Goal: Entertainment & Leisure: Consume media (video, audio)

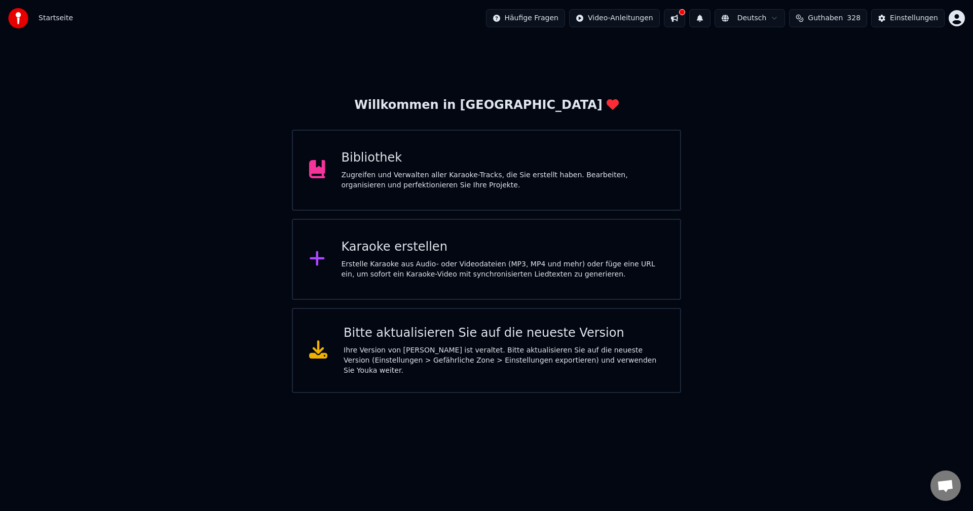
click at [358, 163] on div "Bibliothek" at bounding box center [503, 158] width 323 height 16
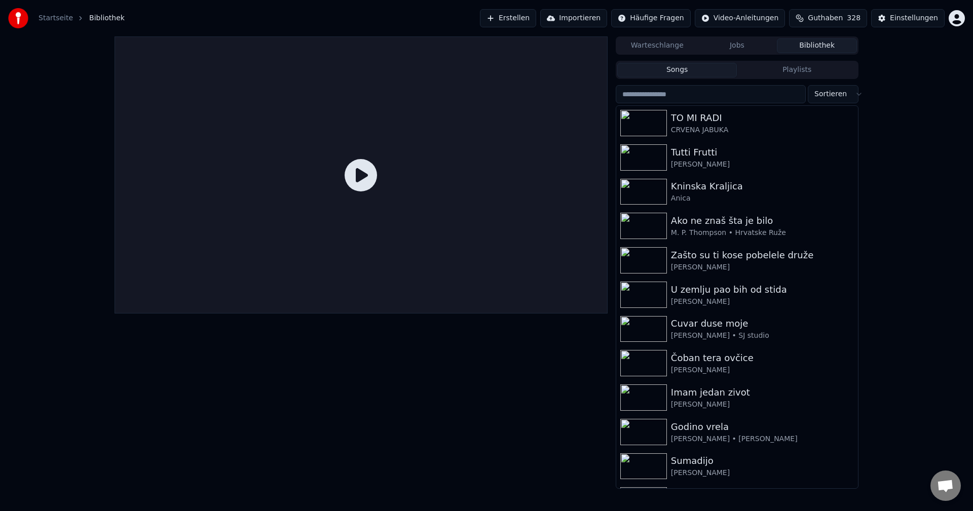
click at [716, 97] on input "search" at bounding box center [711, 94] width 190 height 18
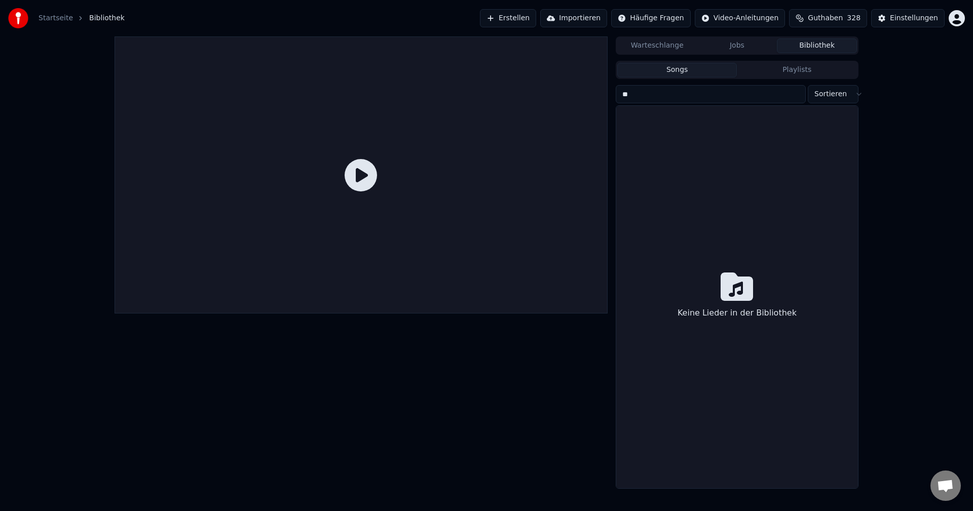
type input "*"
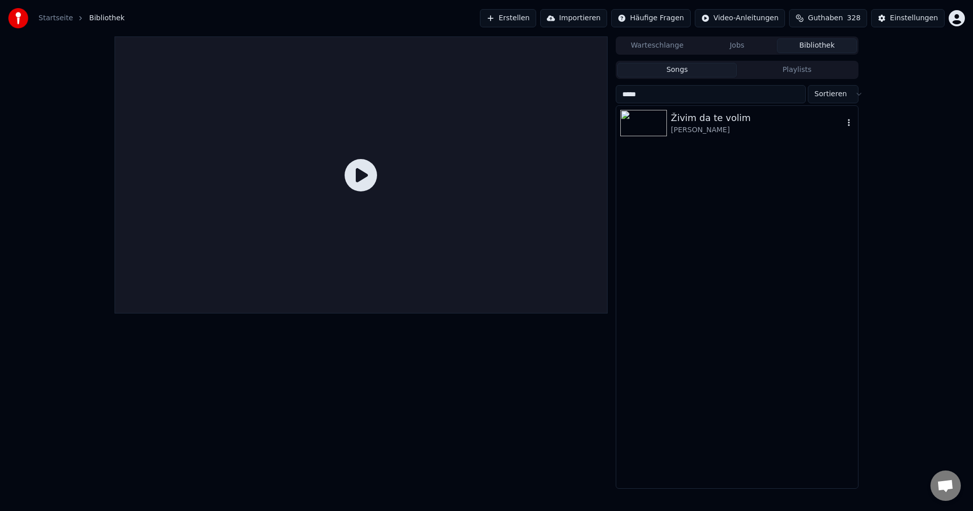
type input "*****"
click at [660, 119] on img at bounding box center [643, 123] width 47 height 26
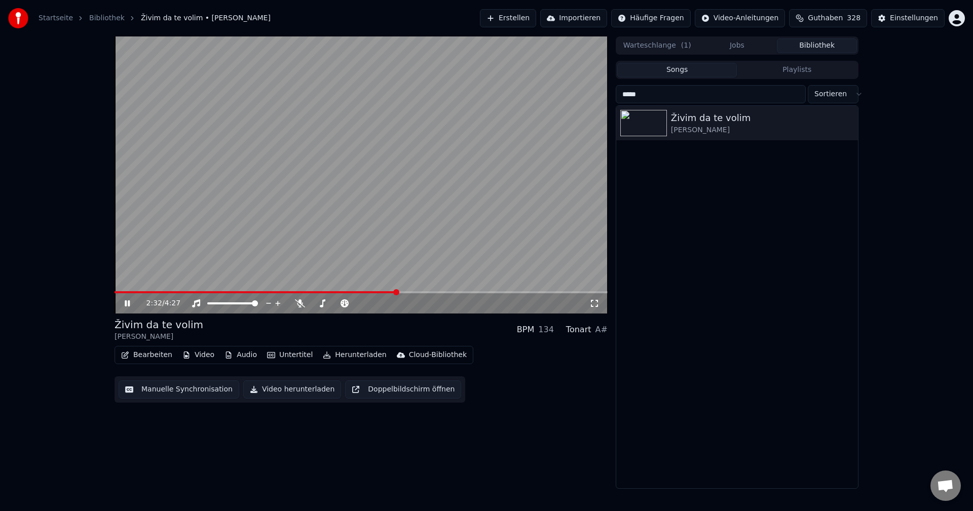
click at [116, 293] on span at bounding box center [256, 292] width 282 height 2
click at [354, 265] on video at bounding box center [361, 174] width 493 height 277
click at [115, 293] on span at bounding box center [244, 292] width 259 height 2
click at [360, 243] on video at bounding box center [361, 174] width 493 height 277
click at [364, 153] on video at bounding box center [361, 174] width 493 height 277
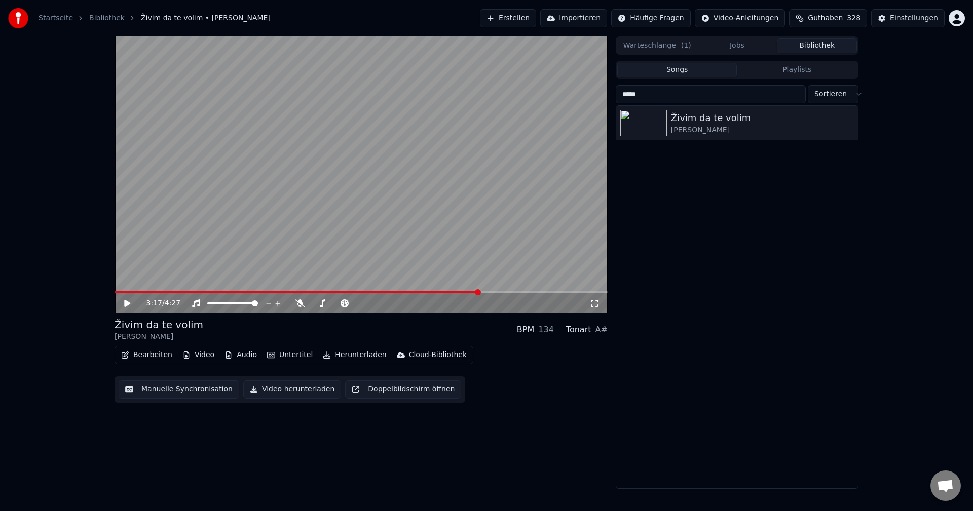
click at [696, 71] on button "Songs" at bounding box center [677, 70] width 120 height 15
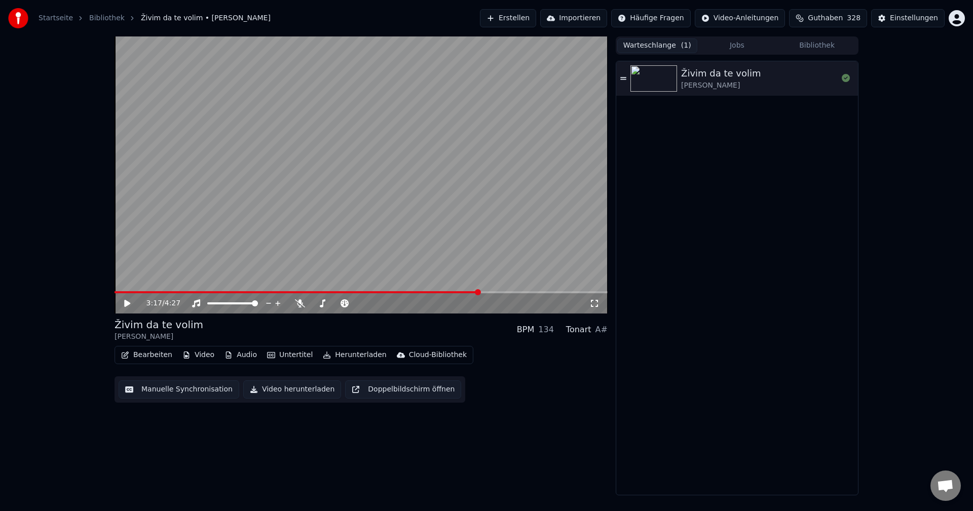
drag, startPoint x: 657, startPoint y: 44, endPoint x: 809, endPoint y: 37, distance: 151.7
click at [659, 45] on button "Warteschlange ( 1 )" at bounding box center [657, 46] width 80 height 15
click at [832, 46] on button "Bibliothek" at bounding box center [817, 46] width 80 height 15
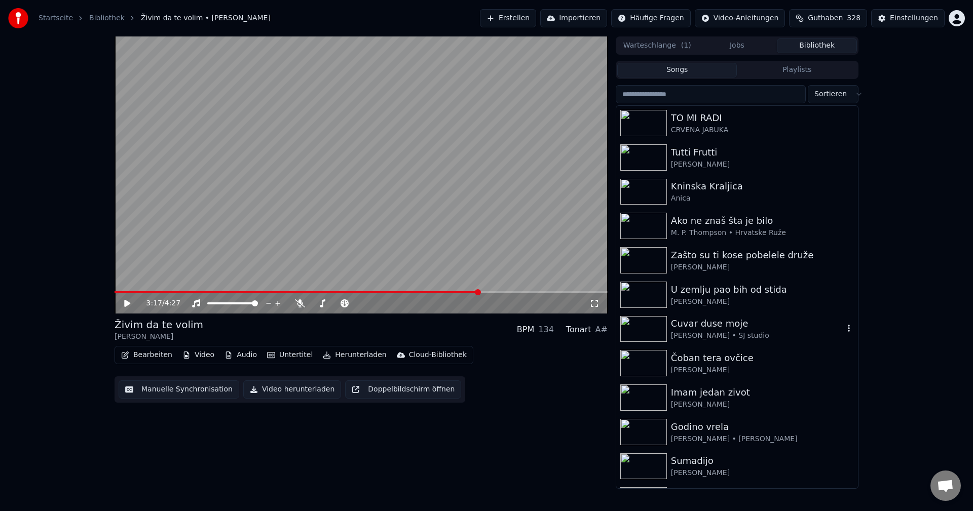
click at [641, 330] on img at bounding box center [643, 329] width 47 height 26
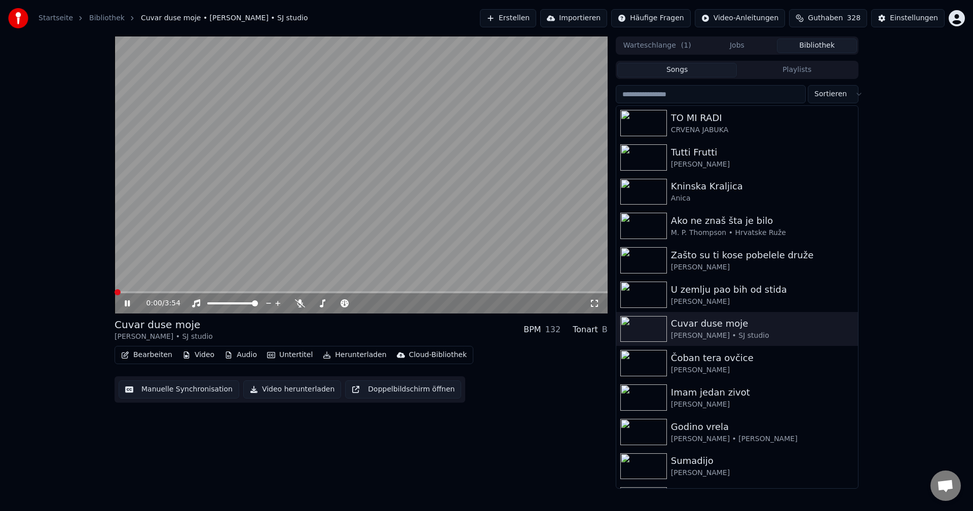
click at [115, 293] on span at bounding box center [118, 292] width 6 height 6
click at [352, 226] on video at bounding box center [361, 174] width 493 height 277
click at [118, 294] on div "1:32 / 3:54" at bounding box center [361, 303] width 493 height 20
click at [117, 292] on span at bounding box center [116, 292] width 2 height 2
click at [410, 206] on video at bounding box center [361, 174] width 493 height 277
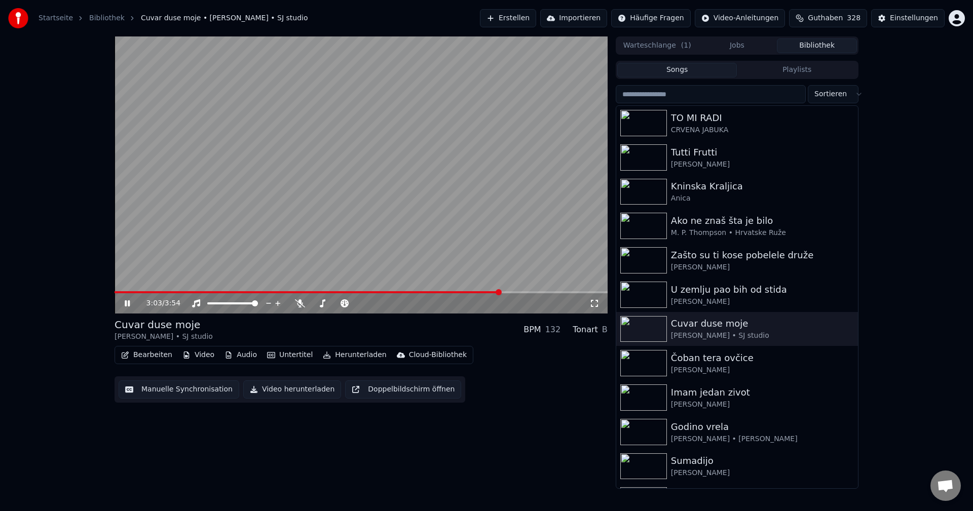
click at [394, 212] on video at bounding box center [361, 174] width 493 height 277
drag, startPoint x: 144, startPoint y: 336, endPoint x: 119, endPoint y: 336, distance: 25.3
click at [119, 336] on div "[PERSON_NAME] • SJ studio" at bounding box center [164, 337] width 98 height 10
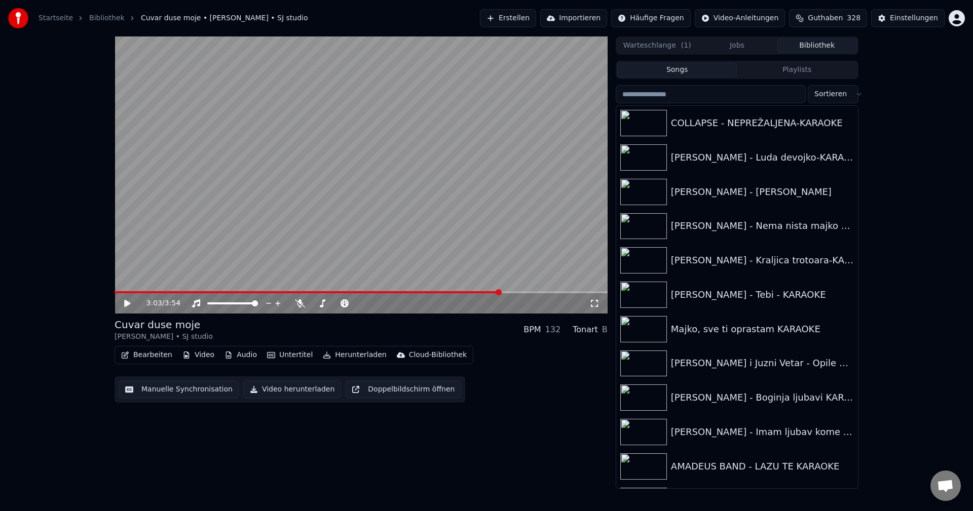
scroll to position [10920, 0]
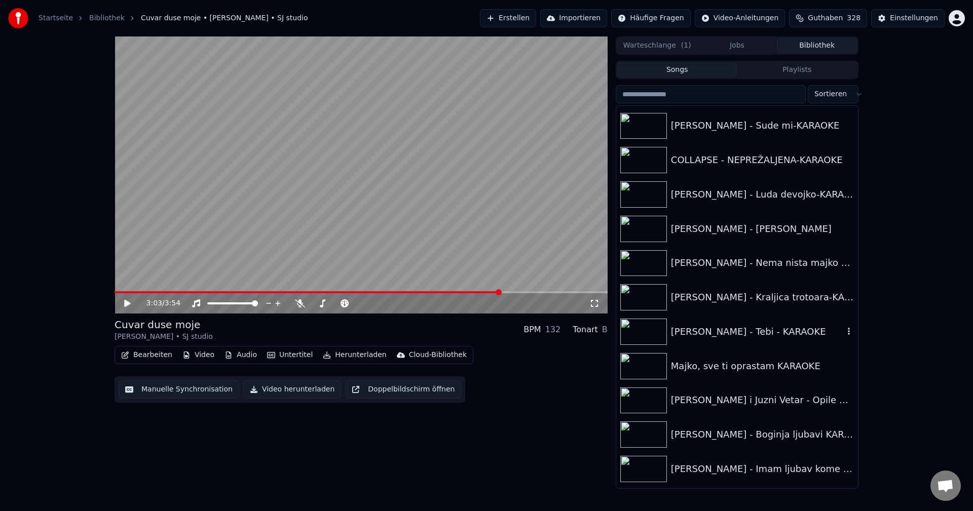
click at [641, 332] on img at bounding box center [643, 332] width 47 height 26
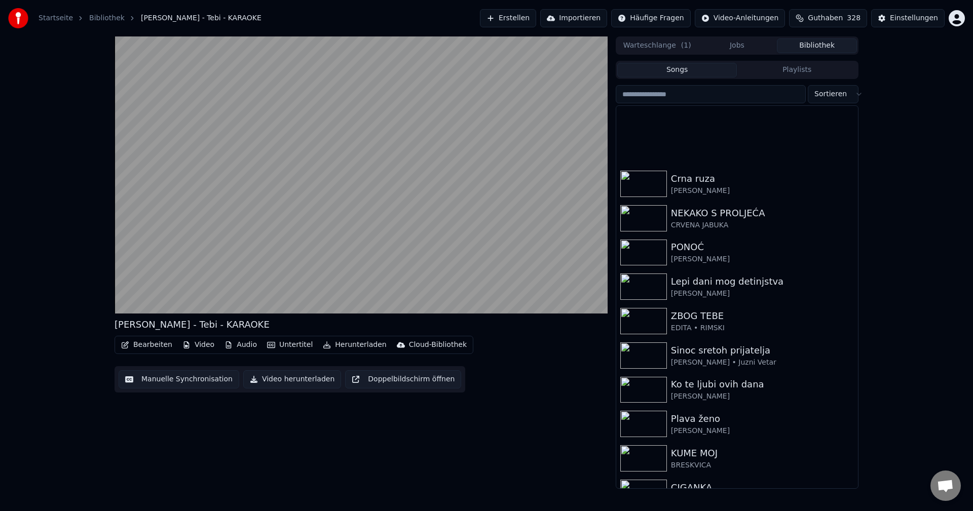
scroll to position [7829, 0]
click at [716, 96] on input "search" at bounding box center [711, 94] width 190 height 18
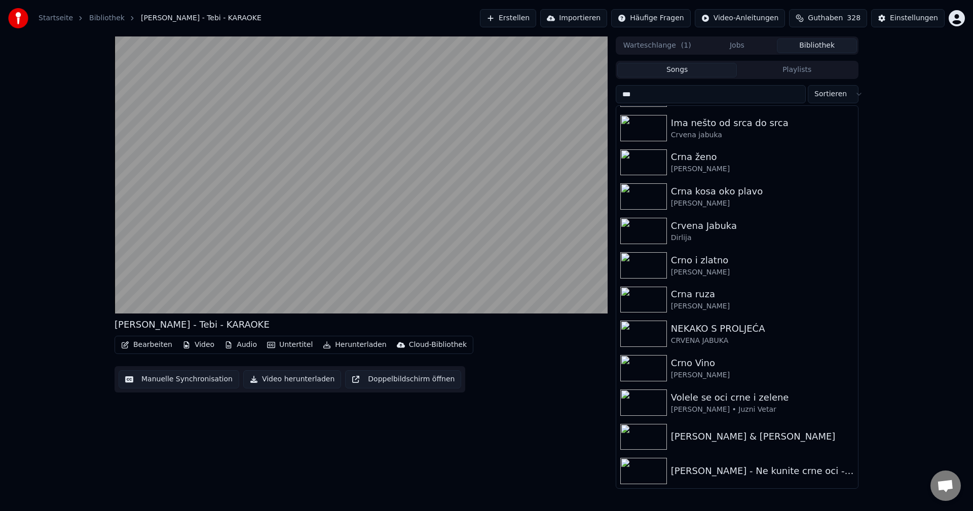
scroll to position [0, 0]
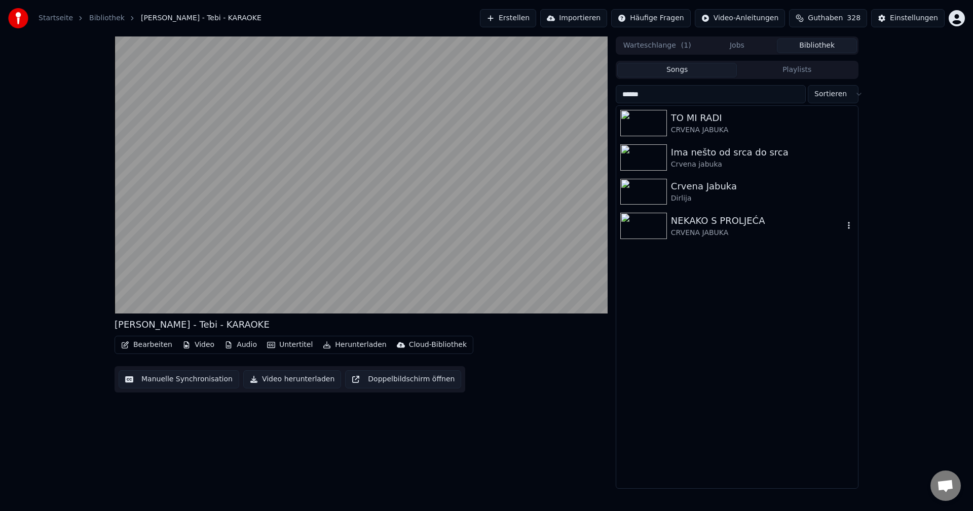
type input "******"
click at [646, 225] on img at bounding box center [643, 226] width 47 height 26
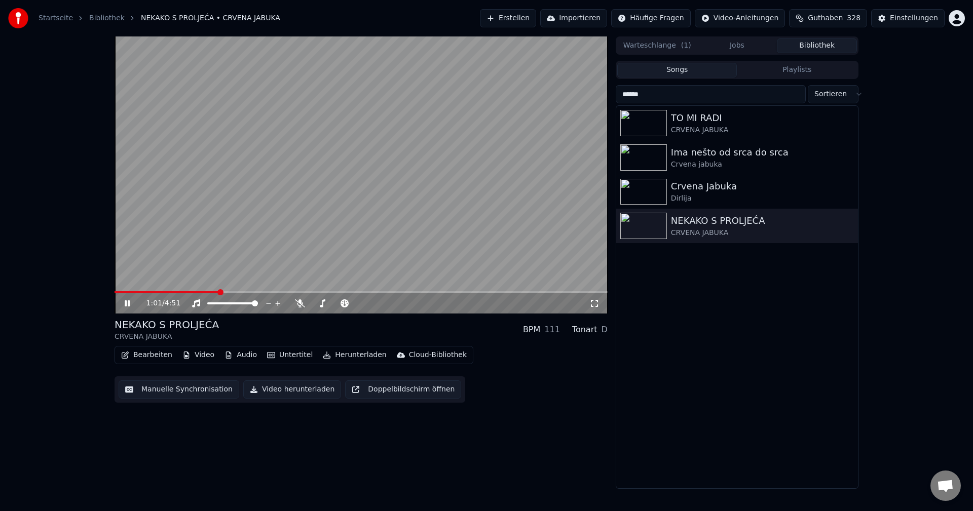
click at [116, 293] on span at bounding box center [167, 292] width 104 height 2
click at [417, 208] on video at bounding box center [361, 174] width 493 height 277
click at [117, 291] on span at bounding box center [300, 292] width 371 height 2
click at [393, 181] on video at bounding box center [361, 174] width 493 height 277
click at [120, 292] on span at bounding box center [214, 292] width 198 height 2
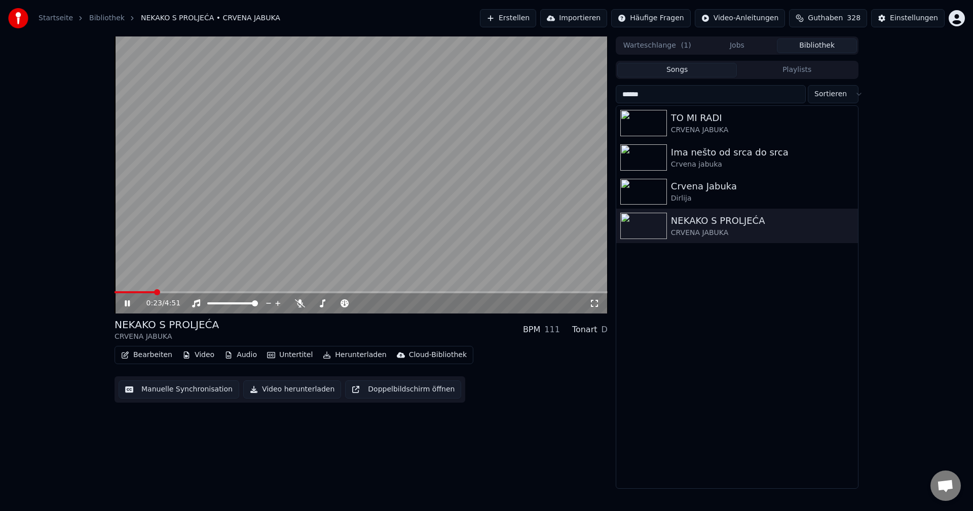
click at [116, 294] on div "0:23 / 4:51" at bounding box center [361, 303] width 493 height 20
click at [116, 291] on span at bounding box center [137, 292] width 44 height 2
click at [337, 180] on video at bounding box center [361, 174] width 493 height 277
drag, startPoint x: 116, startPoint y: 322, endPoint x: 198, endPoint y: 322, distance: 82.6
click at [198, 322] on div "NEKAKO S PROLJEĆA" at bounding box center [167, 325] width 104 height 14
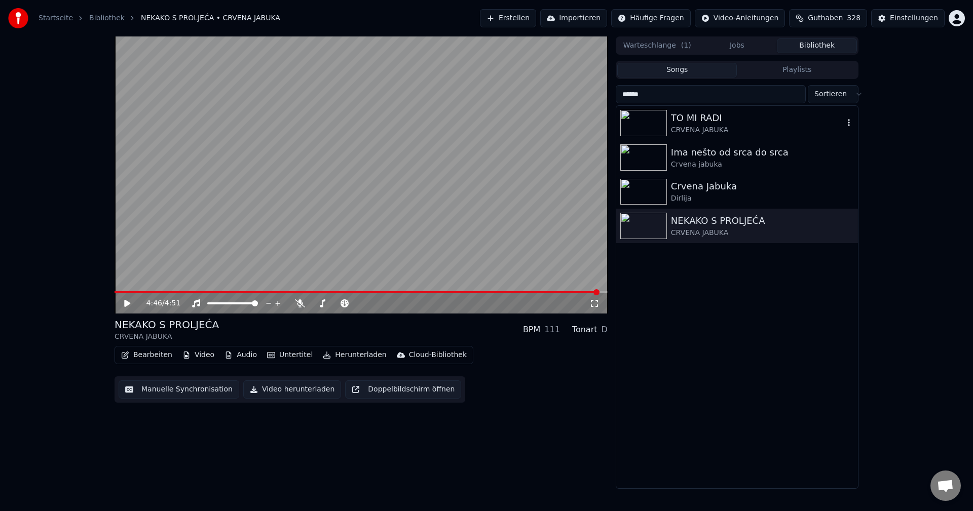
click at [702, 124] on div "TO MI RADI" at bounding box center [757, 118] width 173 height 14
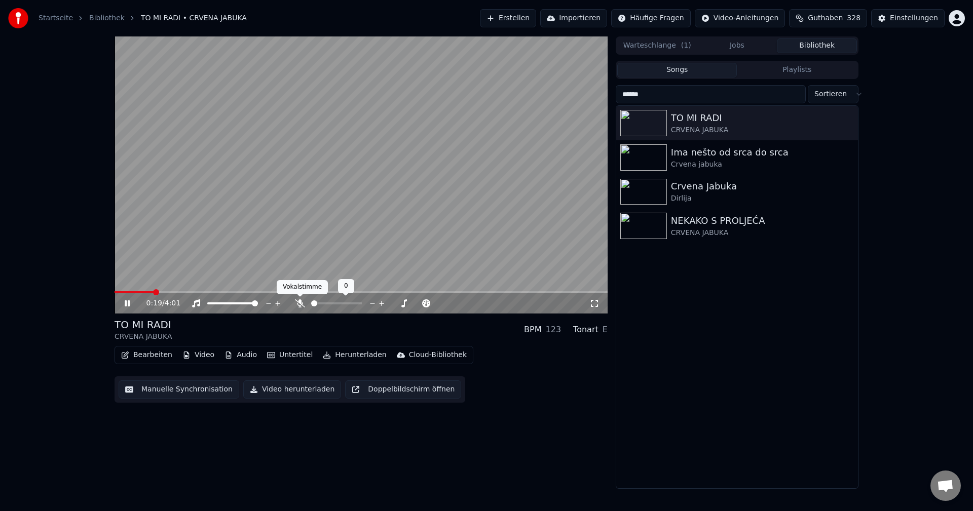
click at [297, 305] on icon at bounding box center [300, 303] width 10 height 8
click at [135, 295] on span at bounding box center [138, 292] width 6 height 6
click at [117, 293] on span at bounding box center [346, 292] width 463 height 2
click at [119, 293] on span at bounding box center [166, 292] width 102 height 2
click at [117, 293] on span at bounding box center [209, 292] width 189 height 2
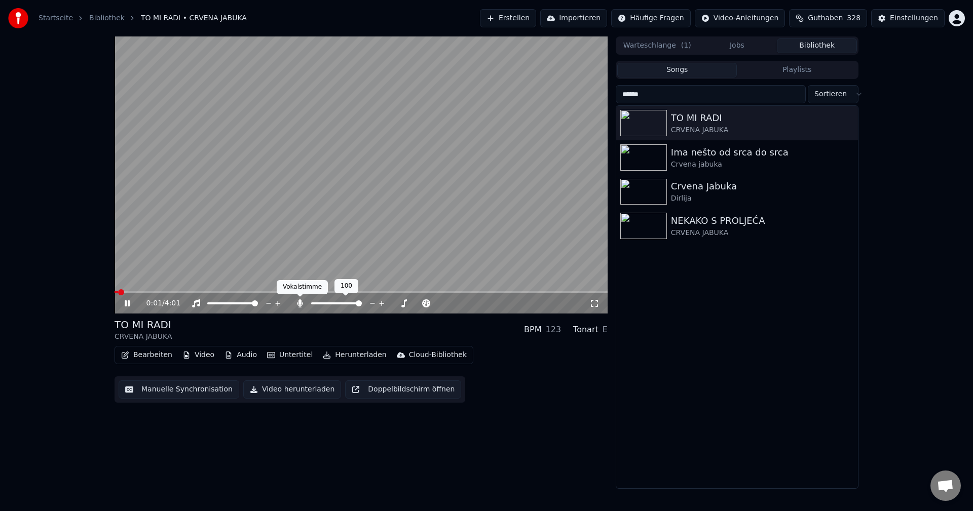
click at [298, 304] on icon at bounding box center [300, 303] width 6 height 8
click at [116, 293] on span at bounding box center [211, 292] width 193 height 2
click at [120, 292] on span at bounding box center [118, 292] width 6 height 2
click at [119, 293] on span at bounding box center [162, 292] width 95 height 2
click at [118, 292] on span at bounding box center [186, 292] width 143 height 2
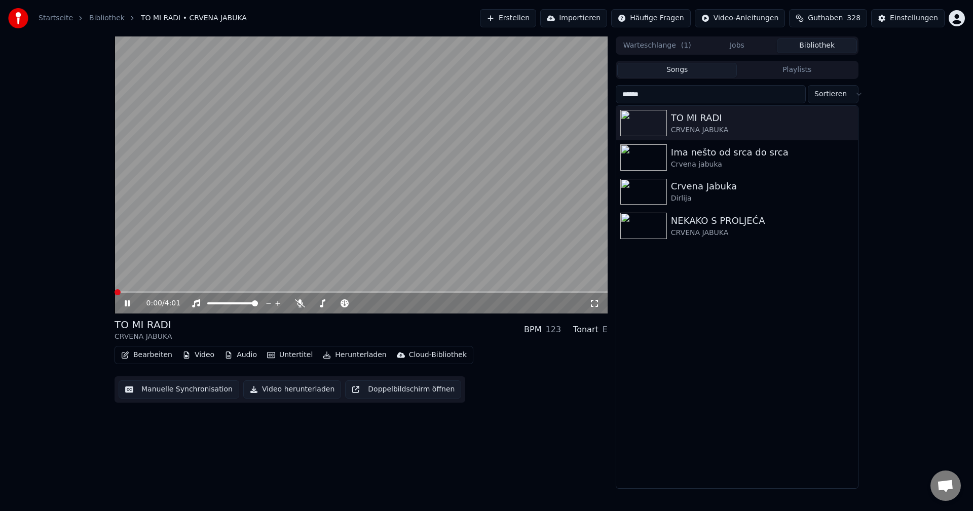
click at [115, 292] on span at bounding box center [115, 292] width 0 height 2
click at [336, 212] on video at bounding box center [361, 174] width 493 height 277
click at [116, 292] on span at bounding box center [247, 292] width 264 height 2
click at [332, 161] on video at bounding box center [361, 174] width 493 height 277
click at [418, 182] on video at bounding box center [361, 174] width 493 height 277
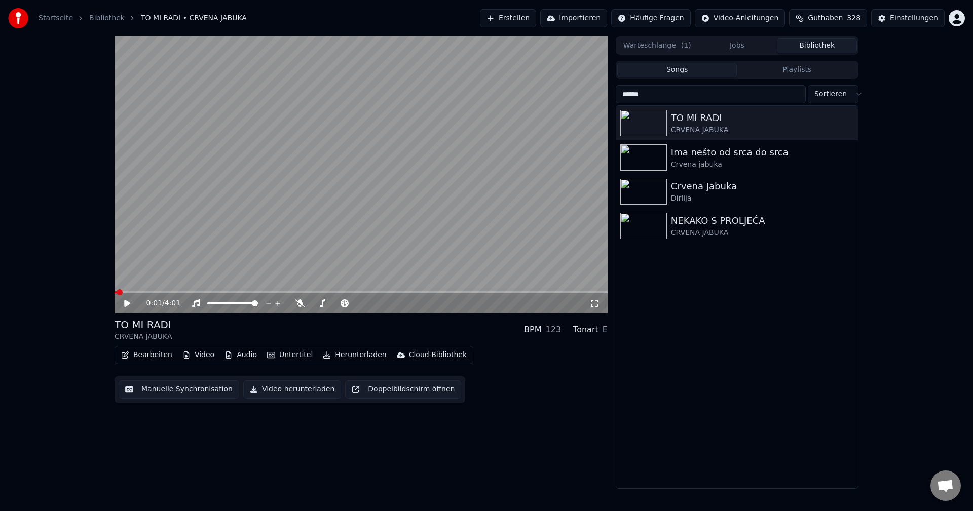
click at [117, 292] on span at bounding box center [116, 292] width 2 height 2
click at [379, 206] on video at bounding box center [361, 174] width 493 height 277
click at [116, 291] on span at bounding box center [176, 292] width 122 height 2
click at [471, 227] on video at bounding box center [361, 174] width 493 height 277
click at [692, 76] on button "Songs" at bounding box center [677, 70] width 120 height 15
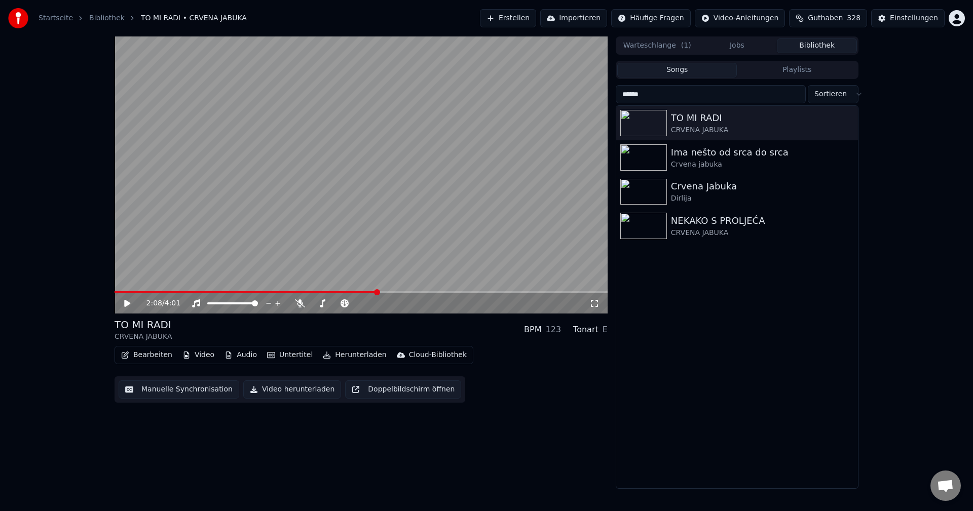
click at [690, 71] on button "Songs" at bounding box center [677, 70] width 120 height 15
click at [649, 42] on button "Warteschlange ( 1 )" at bounding box center [657, 46] width 80 height 15
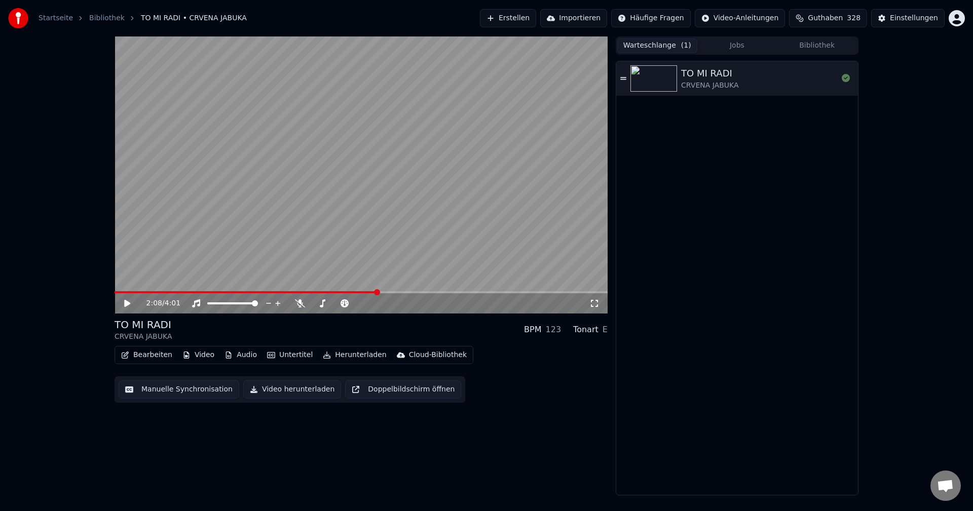
click at [799, 52] on button "Bibliothek" at bounding box center [817, 46] width 80 height 15
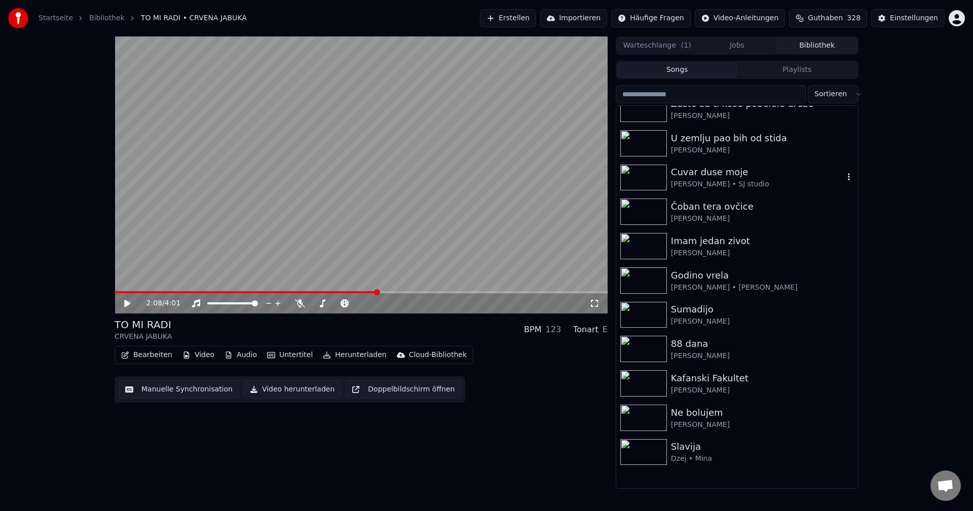
scroll to position [152, 0]
click at [657, 184] on img at bounding box center [643, 178] width 47 height 26
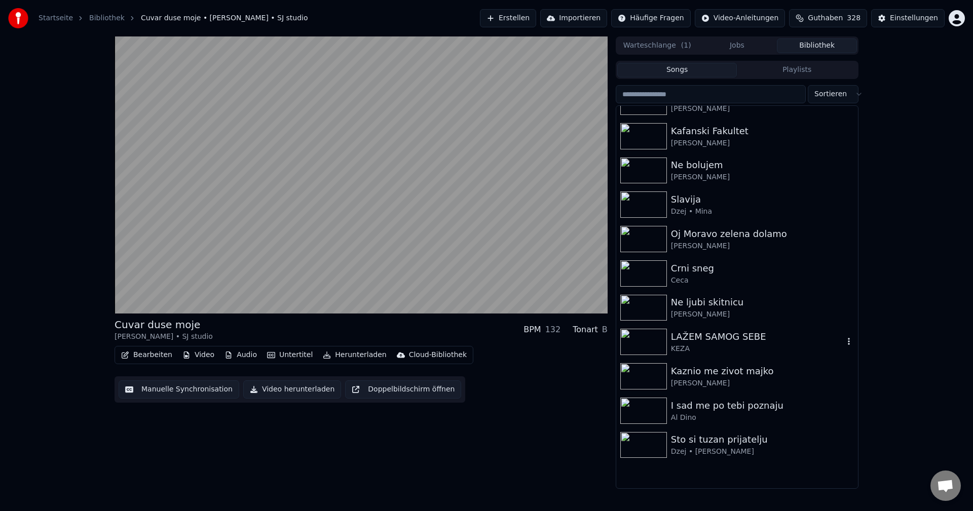
scroll to position [405, 0]
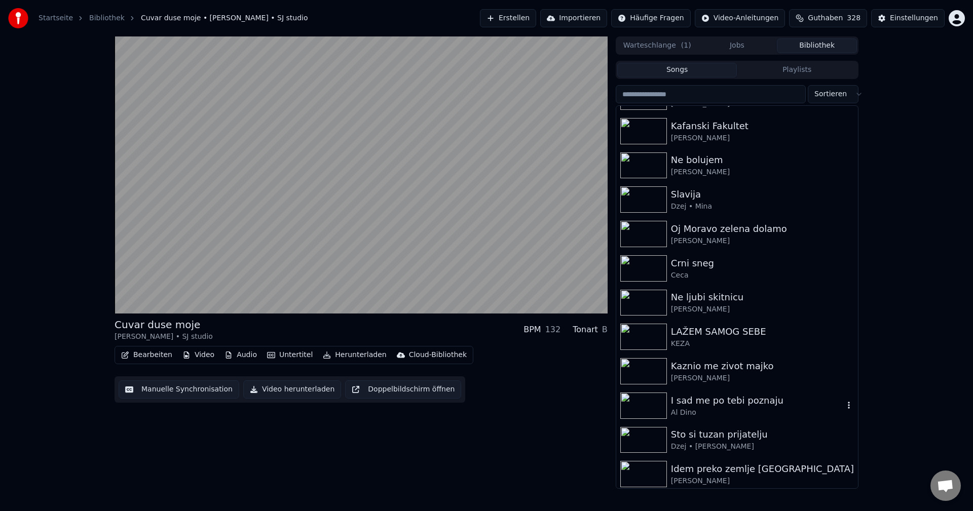
click at [637, 405] on img at bounding box center [643, 406] width 47 height 26
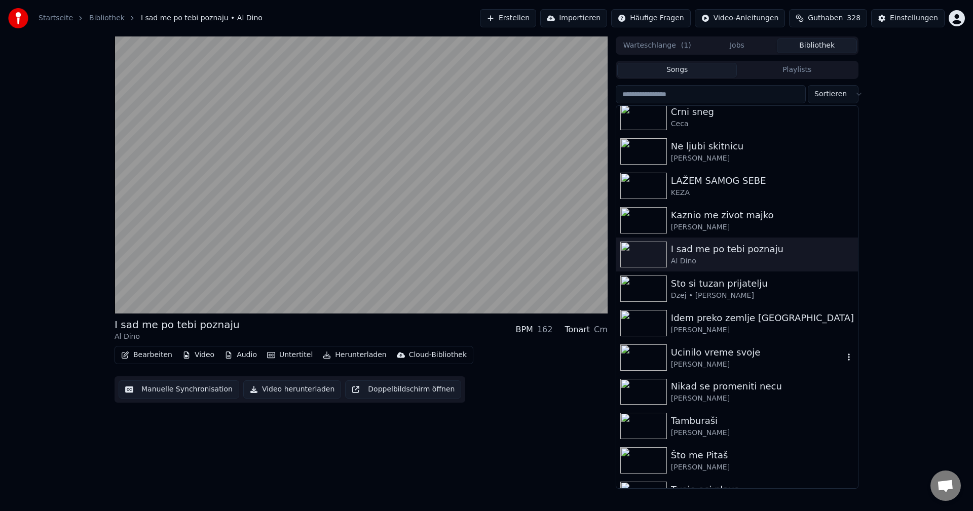
scroll to position [557, 0]
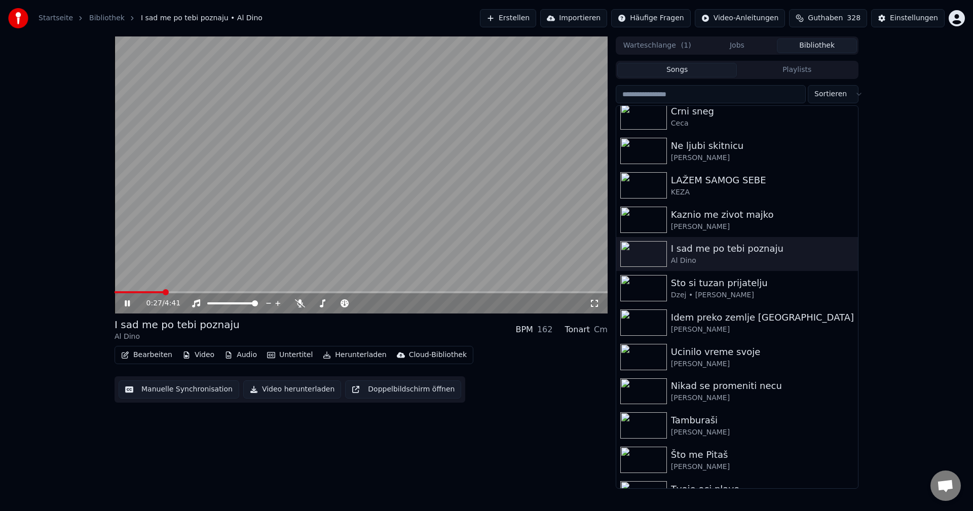
click at [131, 293] on span at bounding box center [139, 292] width 49 height 2
click at [137, 292] on span at bounding box center [154, 292] width 78 height 2
click at [116, 292] on span at bounding box center [116, 292] width 2 height 2
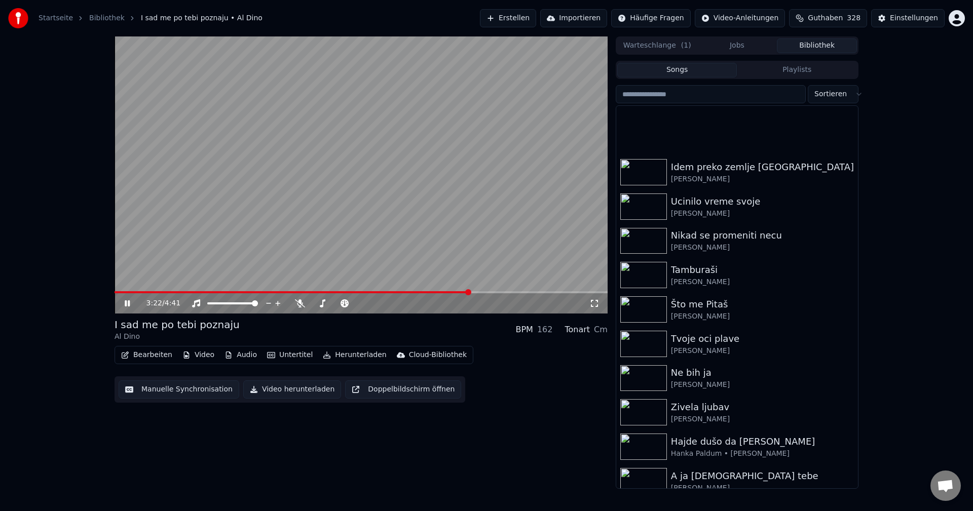
scroll to position [811, 0]
